Goal: Check status: Check status

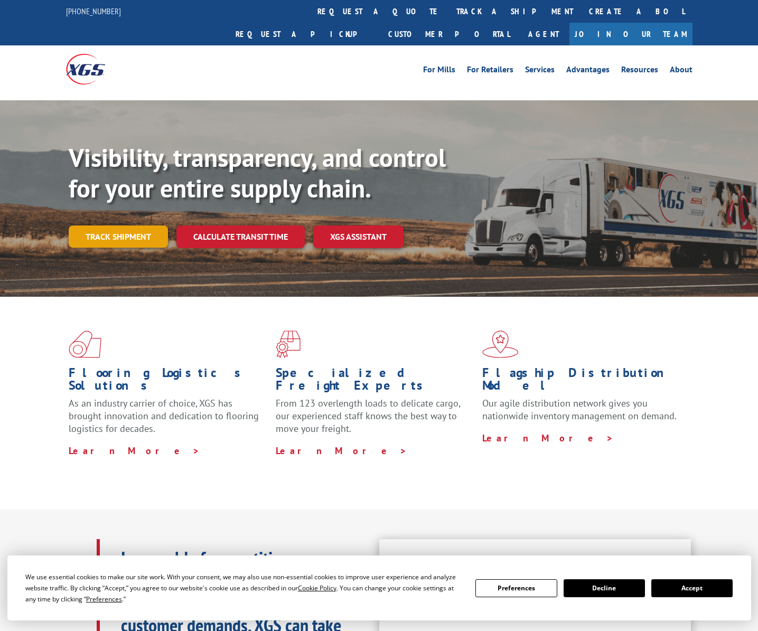
click at [123, 225] on link "Track shipment" at bounding box center [118, 236] width 99 height 22
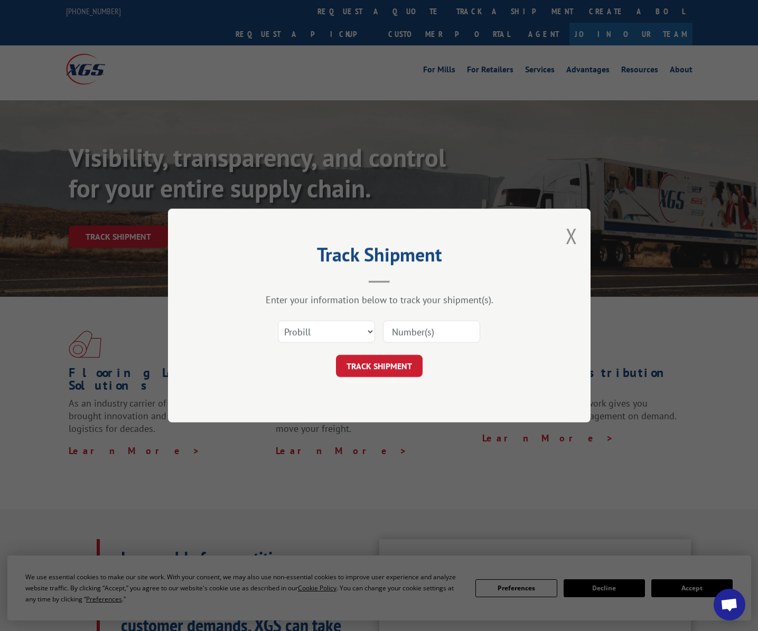
click at [469, 346] on div "Select category... Probill BOL PO" at bounding box center [379, 331] width 317 height 35
click at [407, 327] on input at bounding box center [431, 332] width 97 height 22
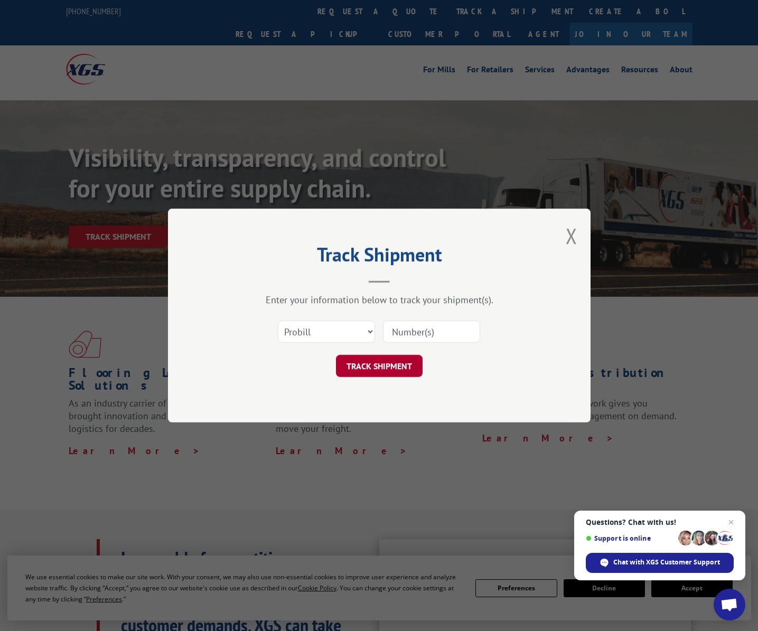
paste input "-17501768"
type input "-17501768"
click at [388, 364] on button "TRACK SHIPMENT" at bounding box center [379, 366] width 87 height 22
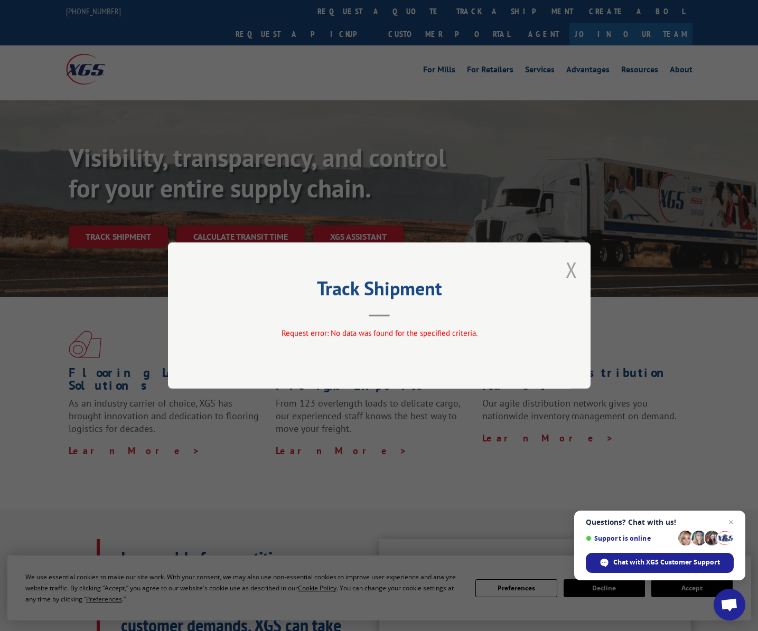
click at [573, 266] on button "Close modal" at bounding box center [572, 270] width 12 height 28
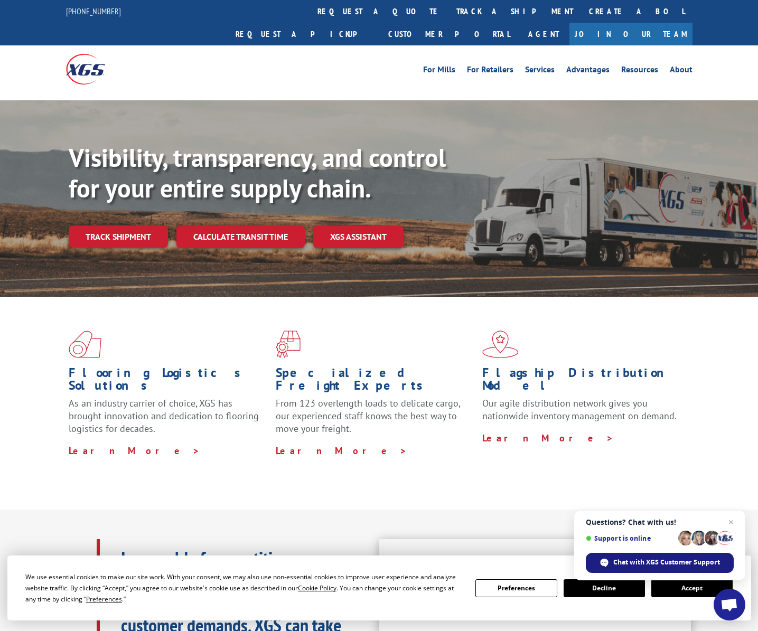
click at [661, 563] on span "Chat with XGS Customer Support" at bounding box center [666, 563] width 107 height 10
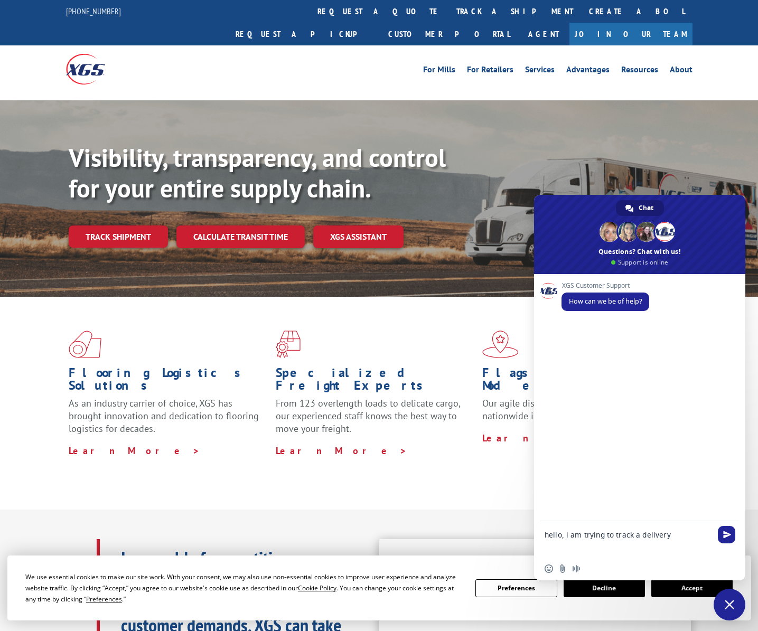
type textarea "hello, i am trying to track a delivery?"
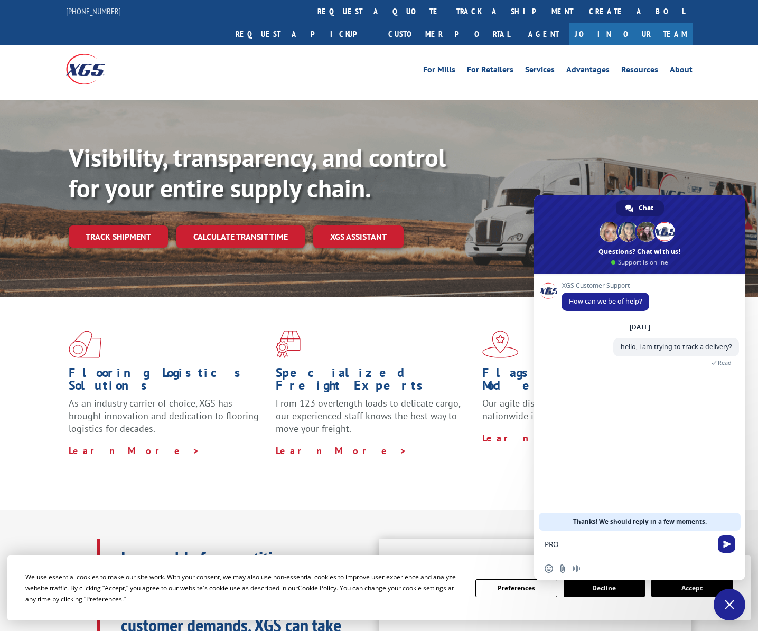
paste textarea "-17501768"
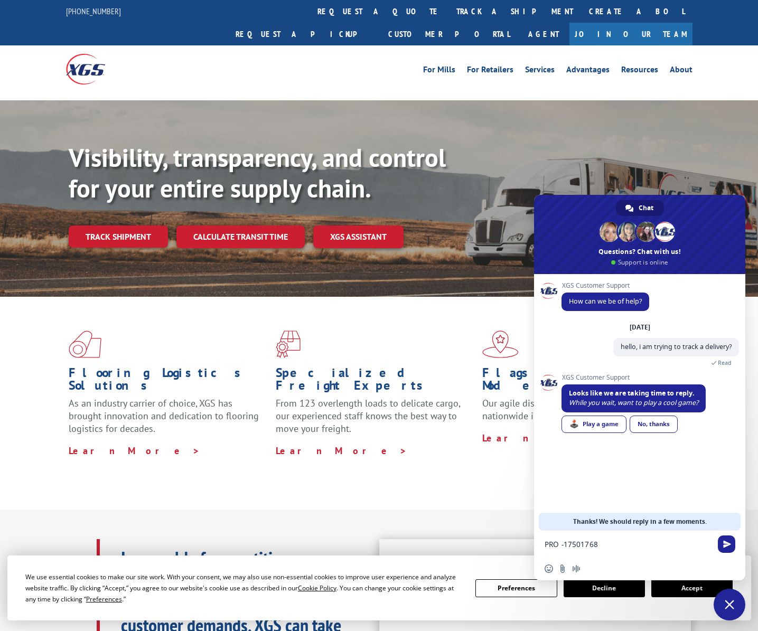
type textarea "PRO 17501768"
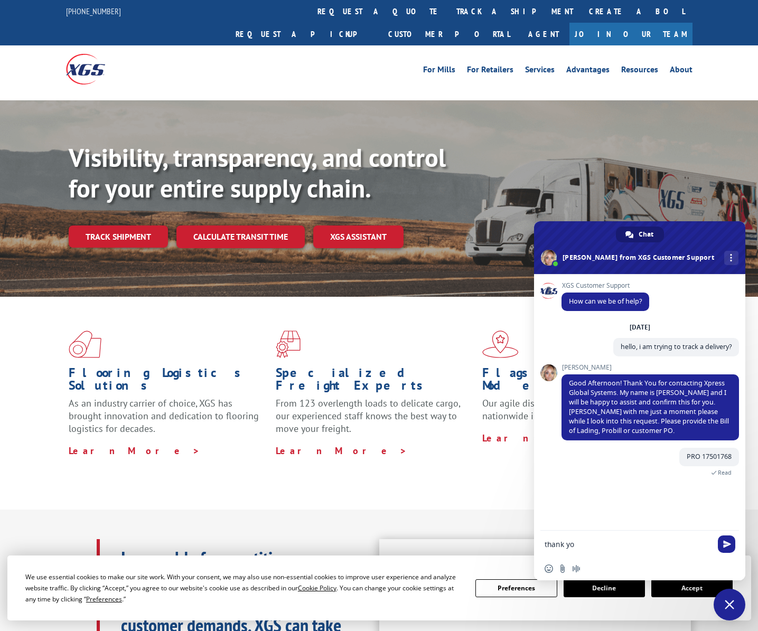
type textarea "thank you"
click at [606, 605] on div "We use essential cookies to make our site work. With your consent, we may also …" at bounding box center [379, 588] width 744 height 65
click at [685, 594] on button "Accept" at bounding box center [691, 588] width 81 height 18
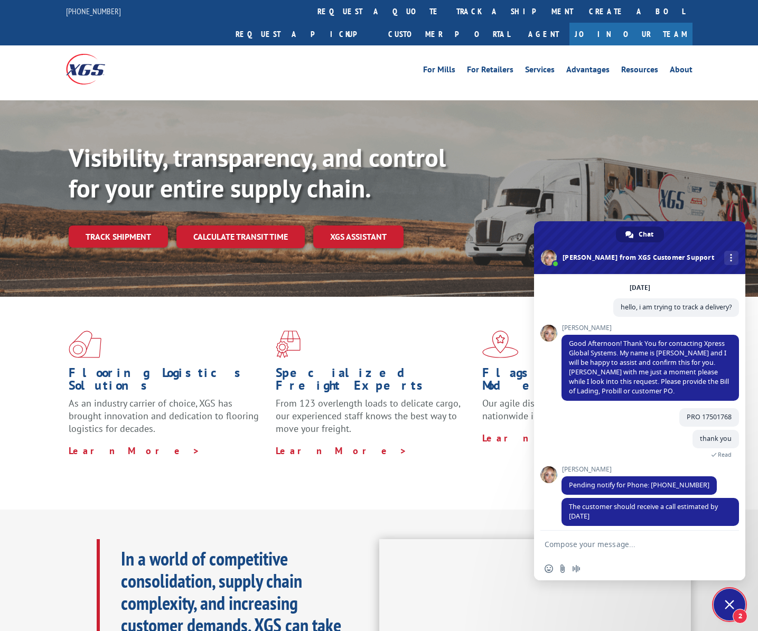
scroll to position [50, 0]
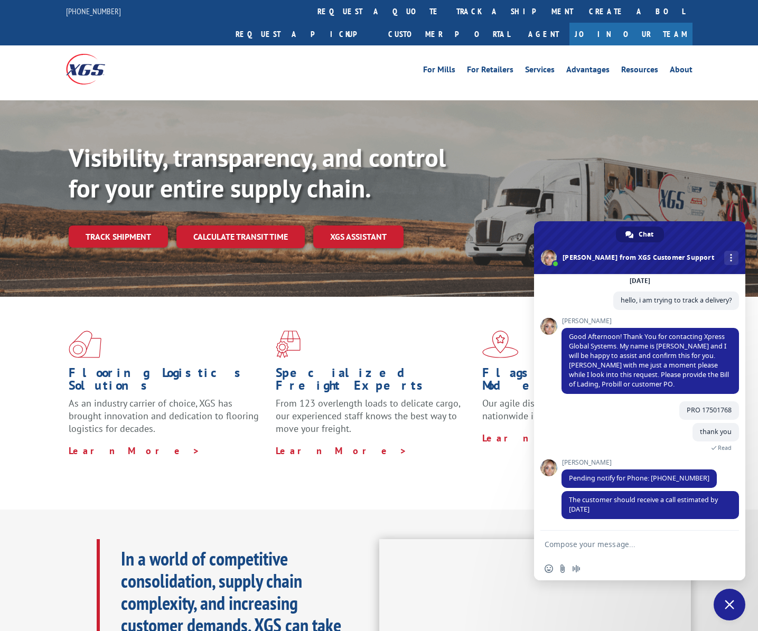
click at [617, 541] on textarea "Compose your message..." at bounding box center [628, 544] width 169 height 26
click at [600, 546] on textarea "Compose your message..." at bounding box center [628, 544] width 169 height 26
type textarea "can we book this via chat?"
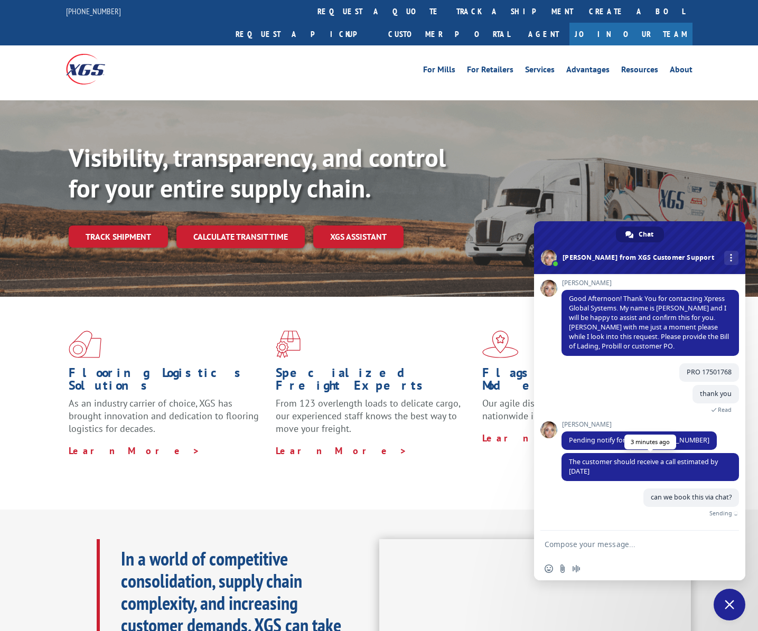
scroll to position [76, 0]
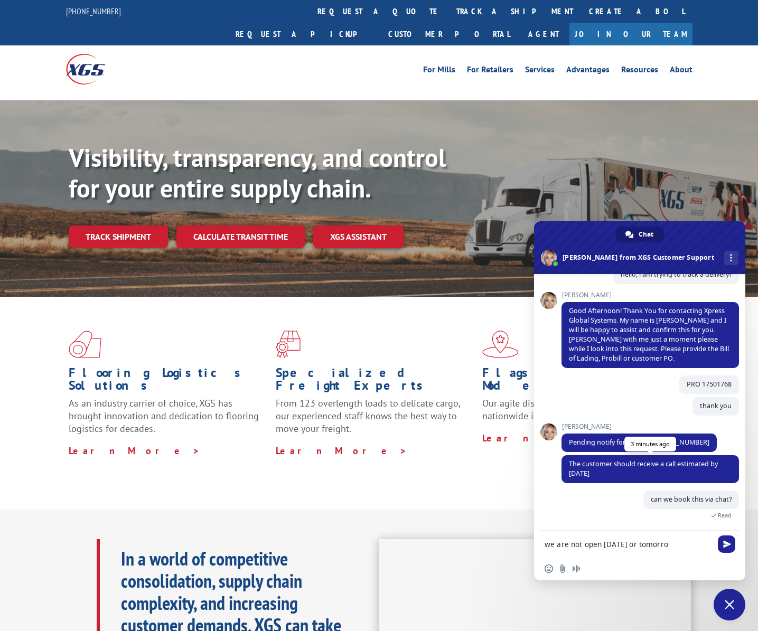
type textarea "we are not open [DATE] or [DATE]"
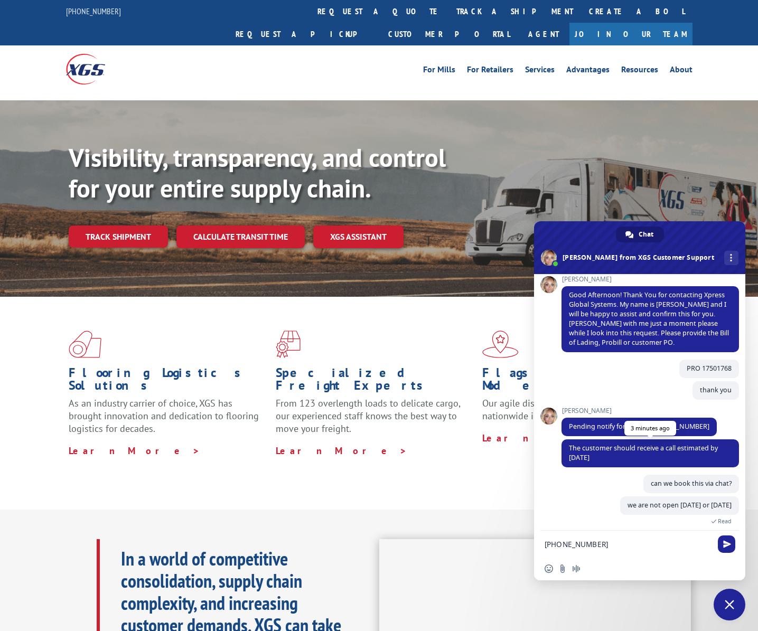
scroll to position [119, 0]
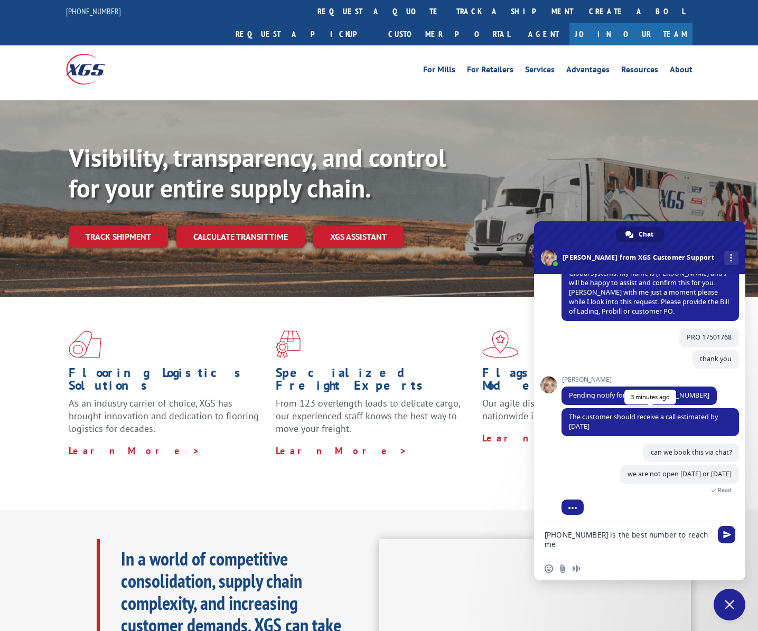
type textarea "[PHONE_NUMBER] is the best number to reach me"
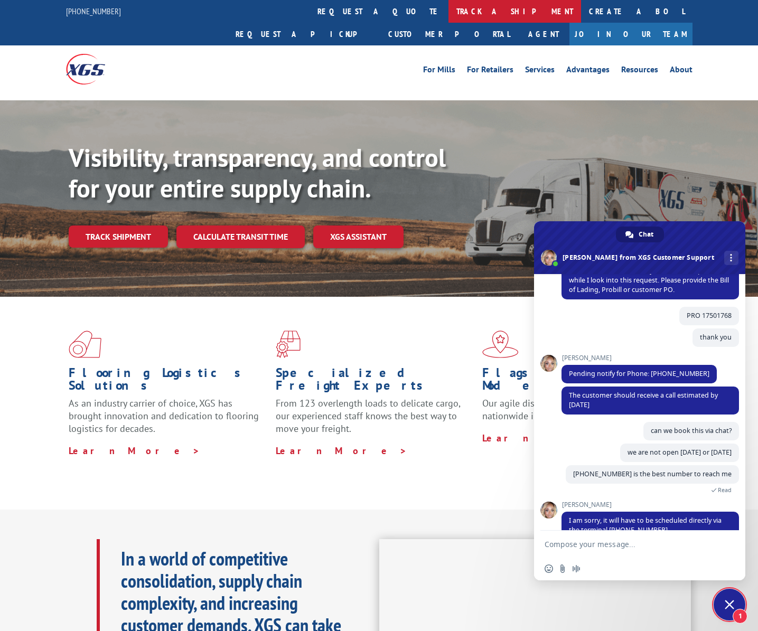
scroll to position [166, 0]
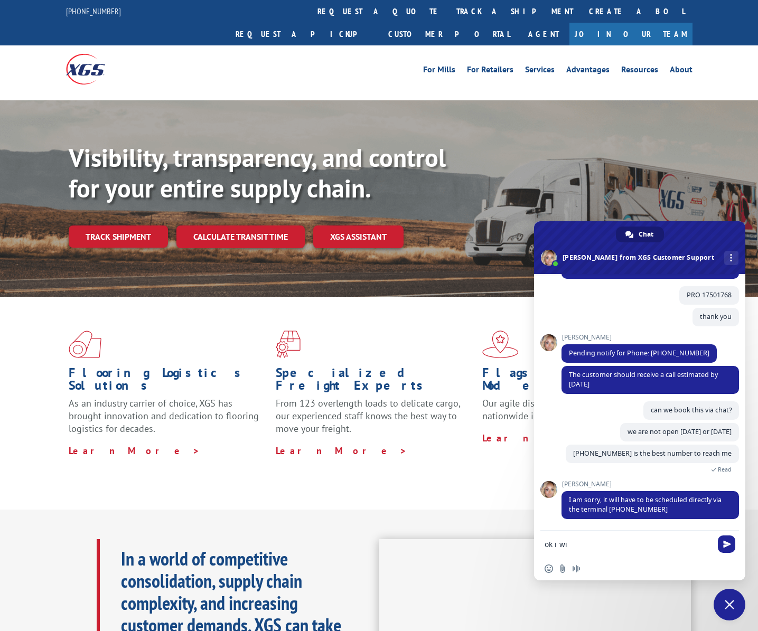
type textarea "ok i wil"
type textarea "ok"
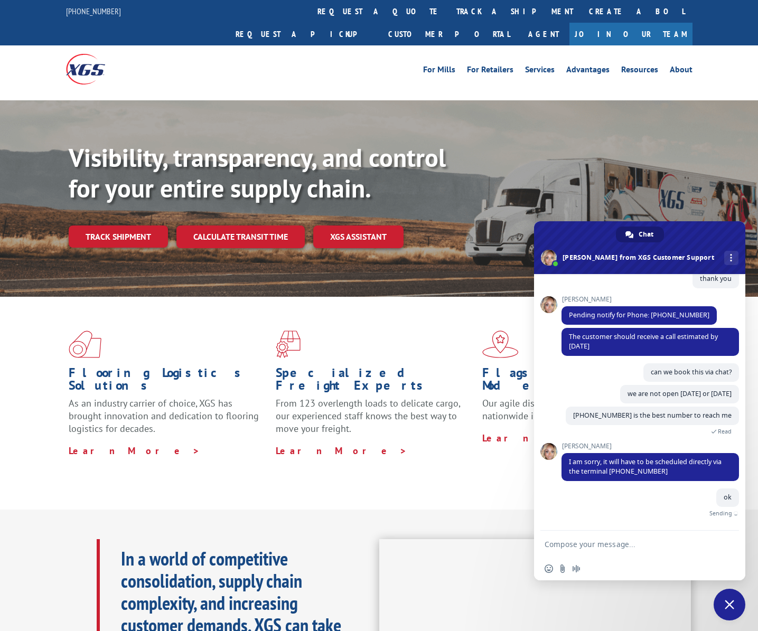
scroll to position [193, 0]
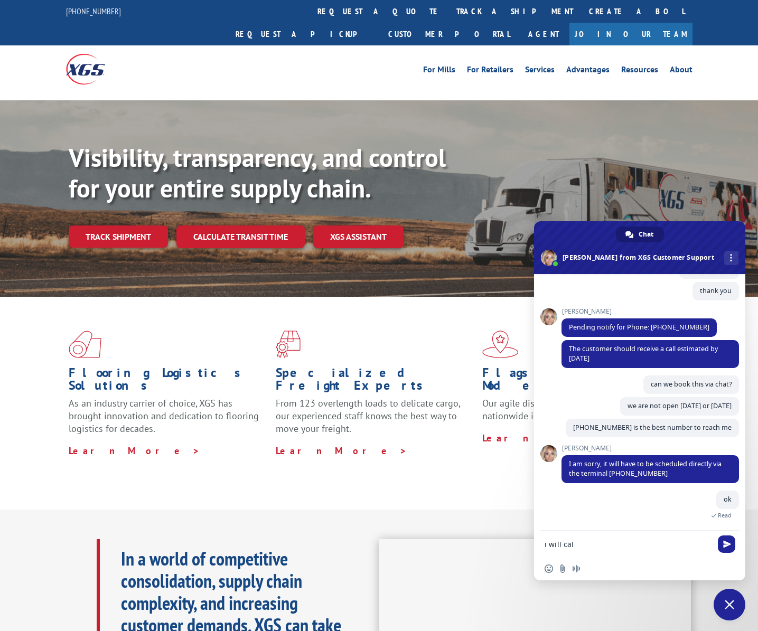
type textarea "i will call"
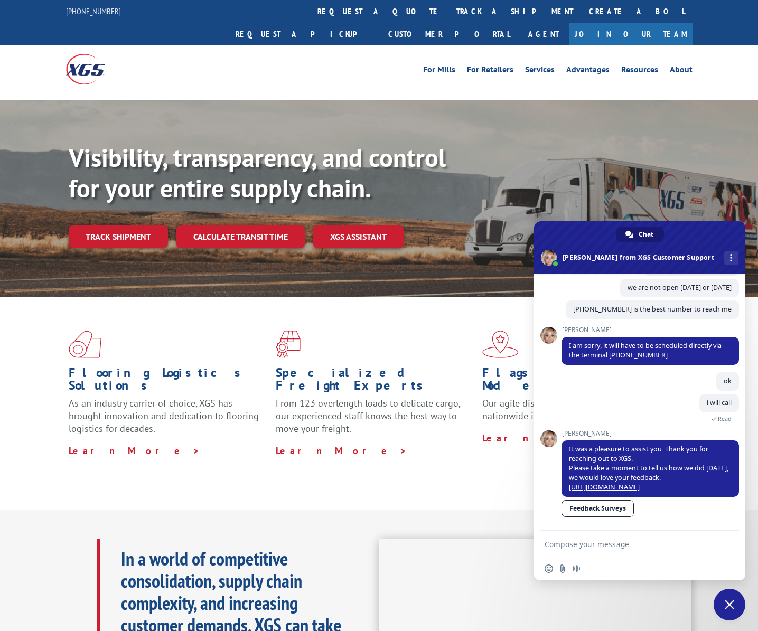
scroll to position [322, 0]
